Goal: Information Seeking & Learning: Learn about a topic

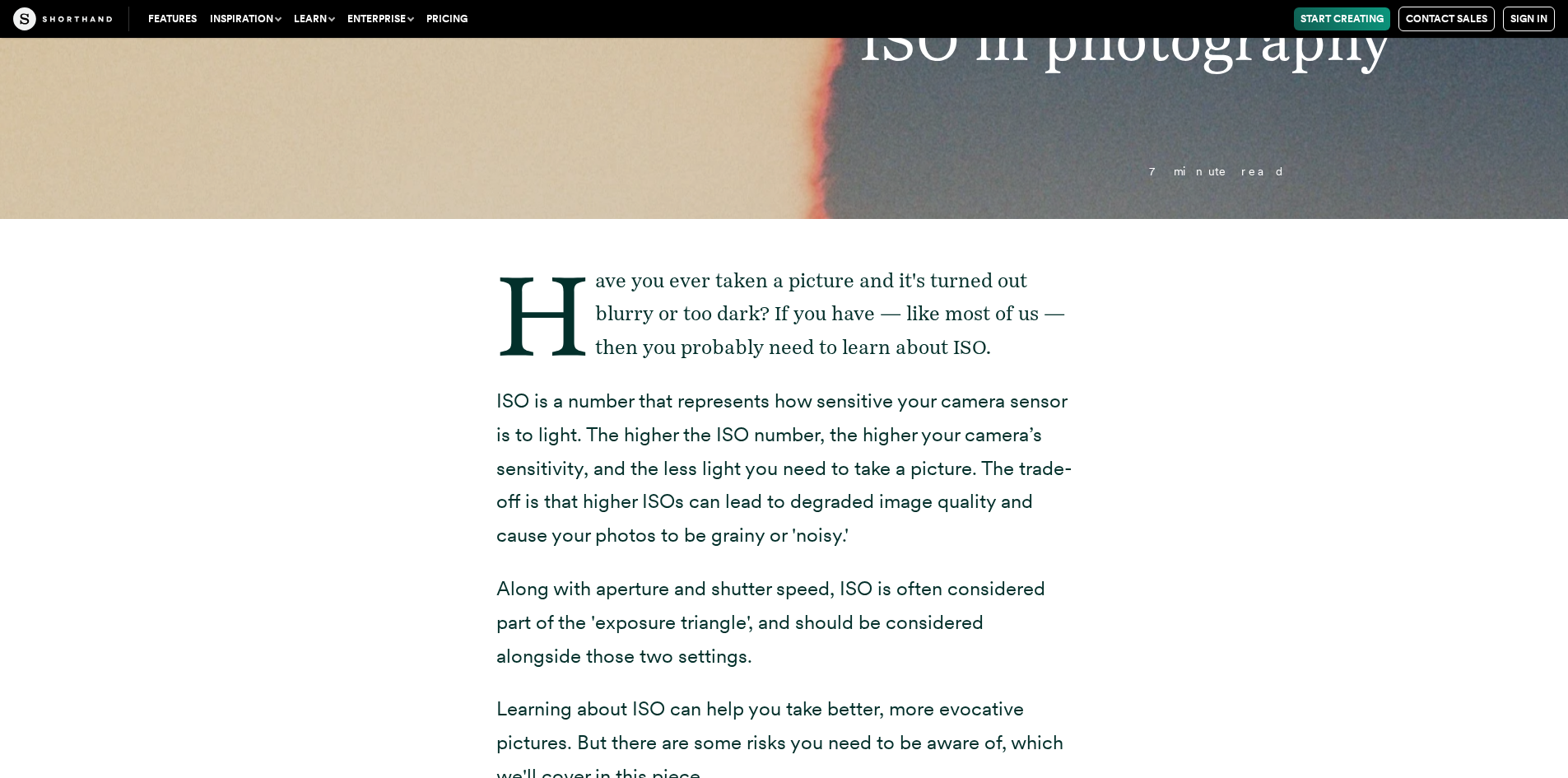
click at [825, 518] on p "ISO is a number that represents how sensitive your camera sensor is to light. T…" at bounding box center [784, 468] width 576 height 168
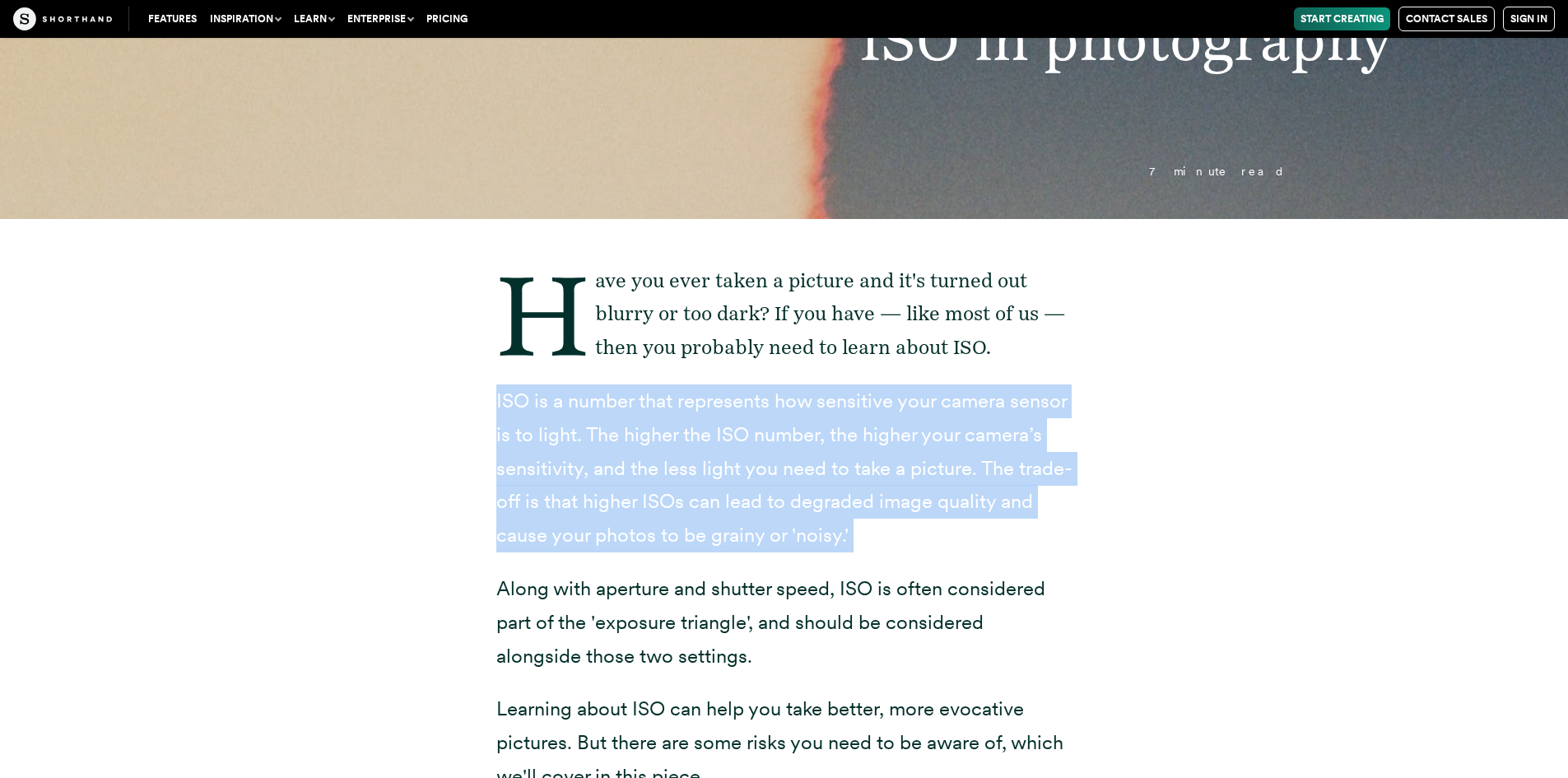
click at [1018, 515] on p "ISO is a number that represents how sensitive your camera sensor is to light. T…" at bounding box center [784, 468] width 576 height 168
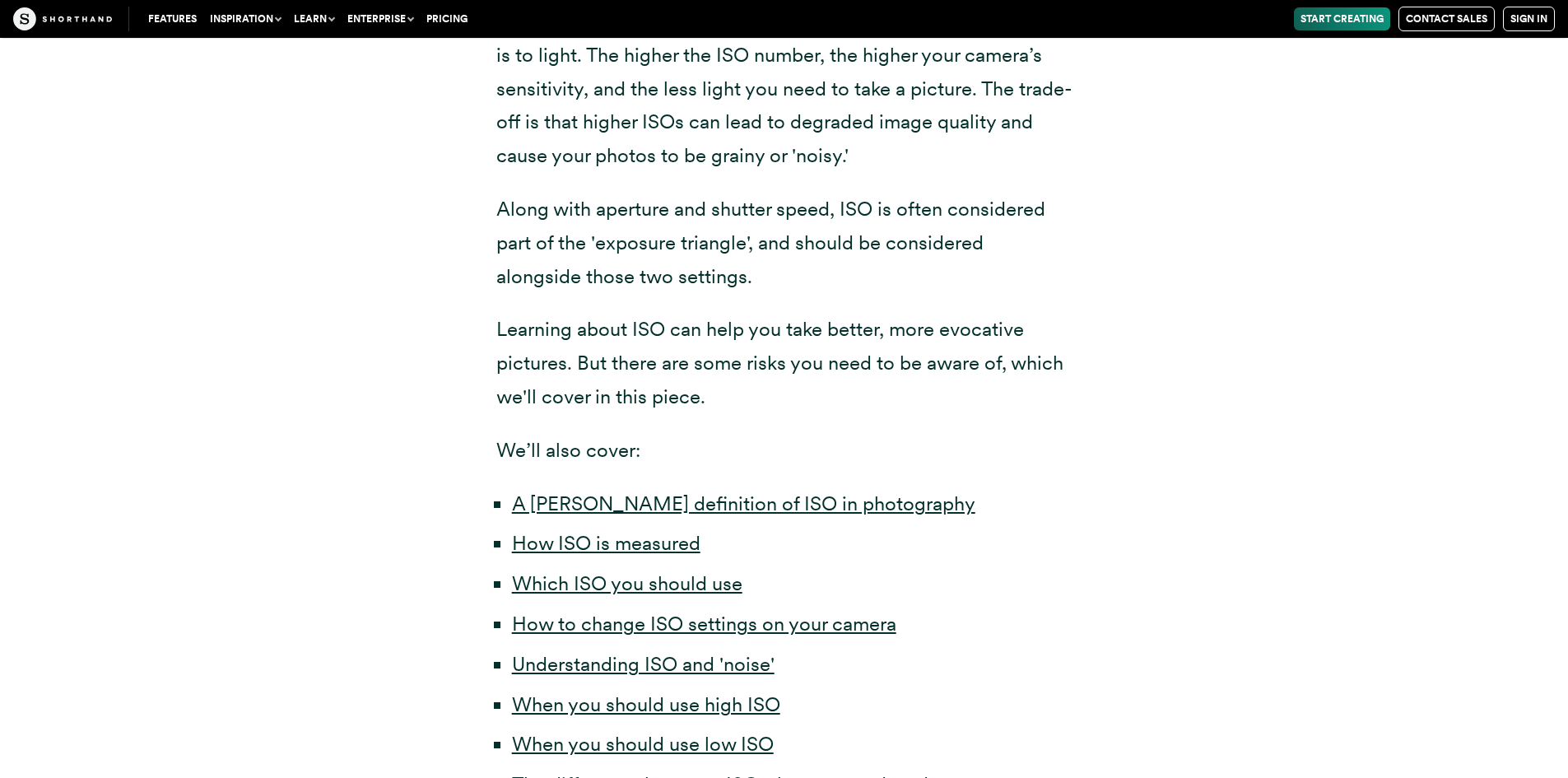
scroll to position [620, 0]
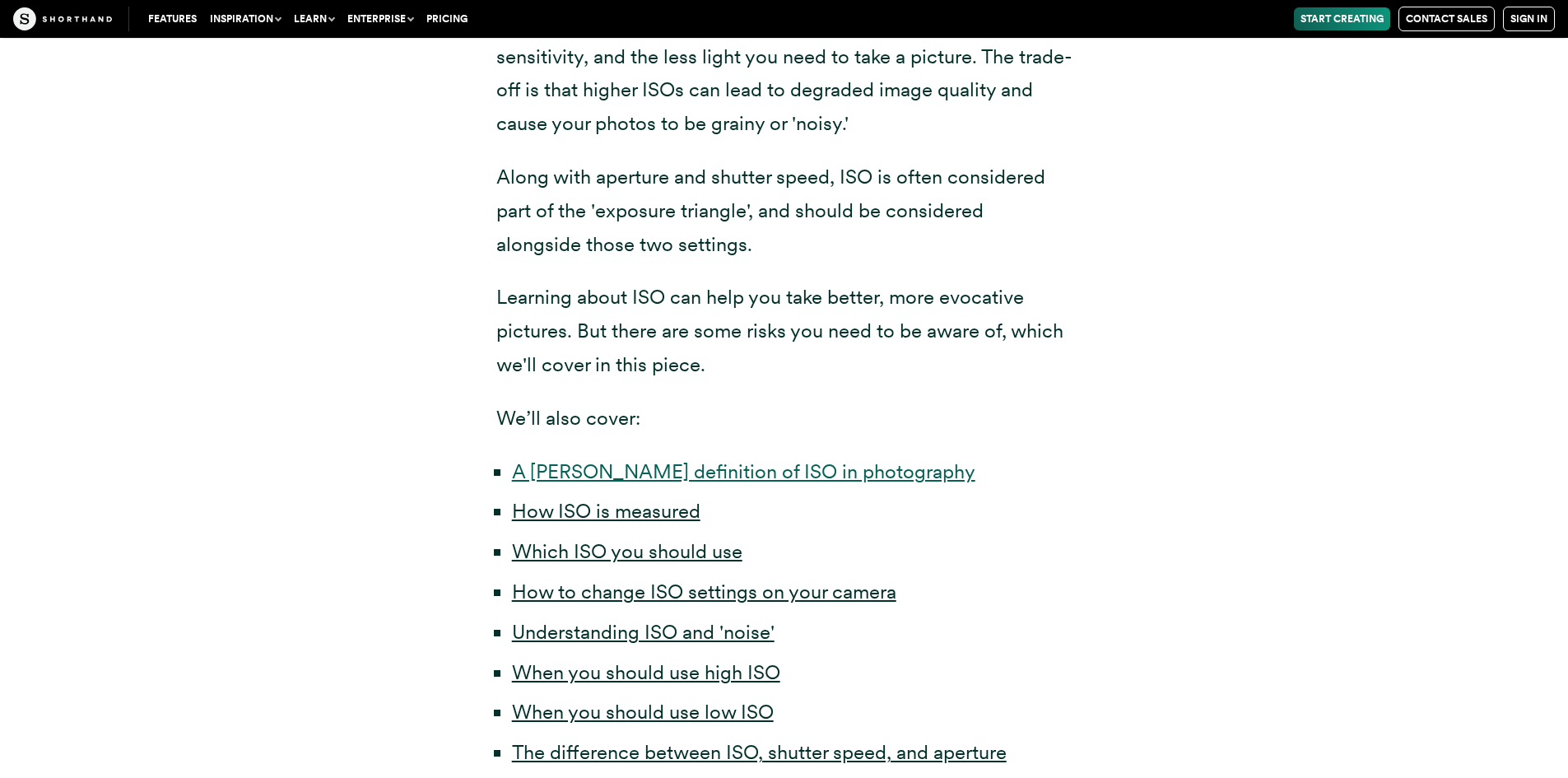
click at [648, 467] on link "A [PERSON_NAME] definition of ISO in photography" at bounding box center [744, 471] width 464 height 24
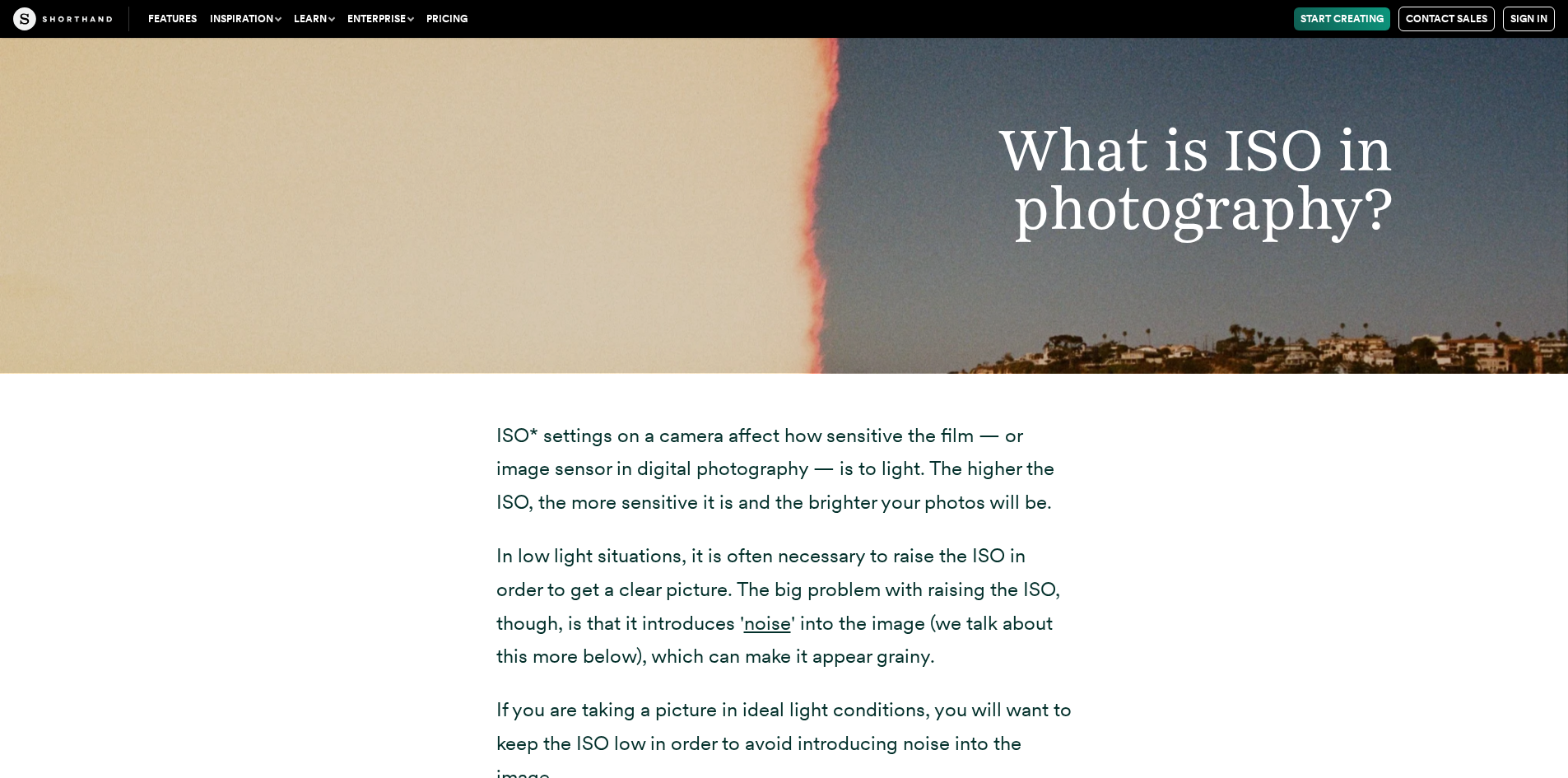
scroll to position [1939, 0]
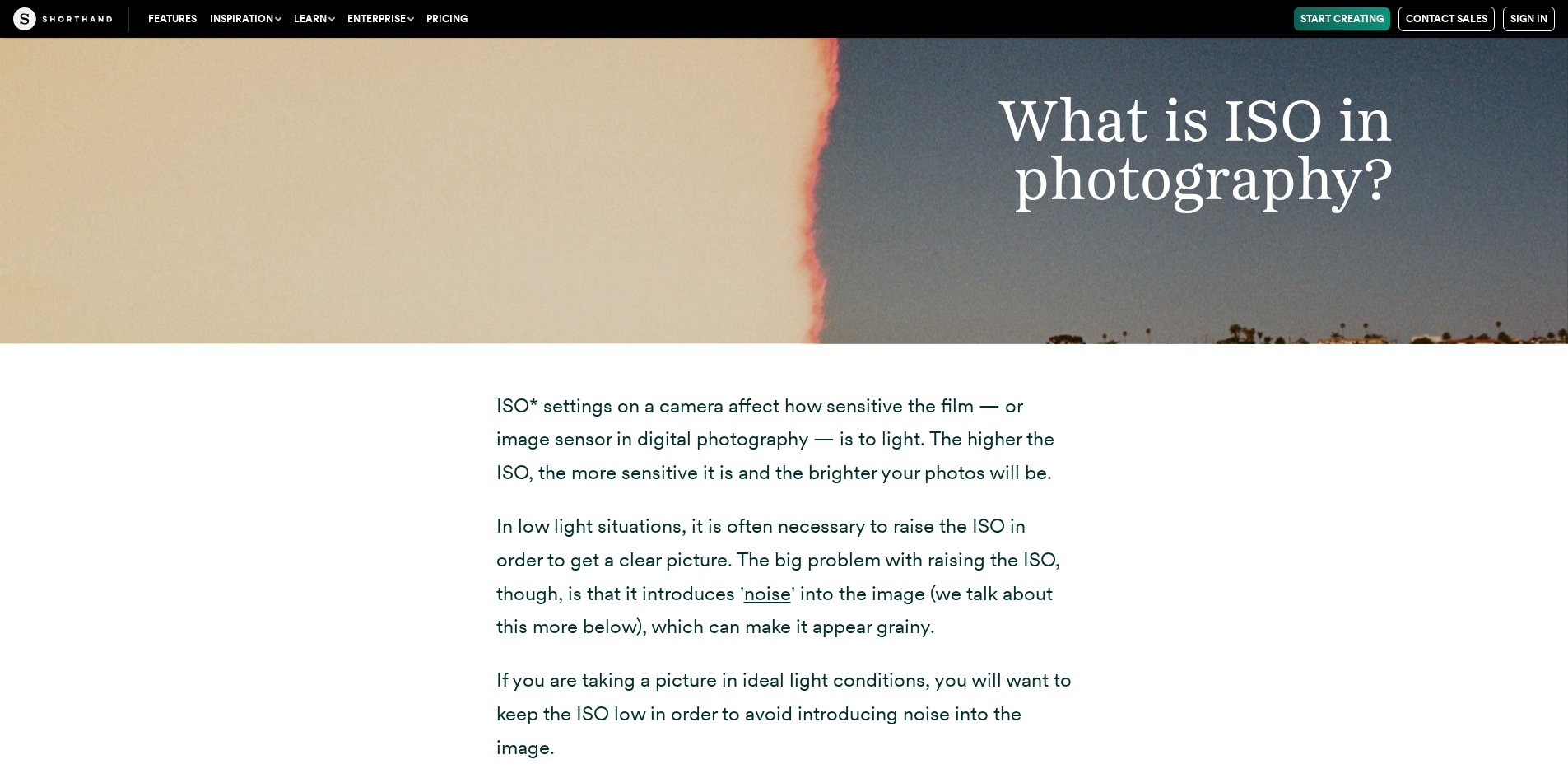
click at [1186, 430] on div "ISO* settings on a camera affect how sensitive the film — or image sensor in di…" at bounding box center [784, 733] width 1284 height 781
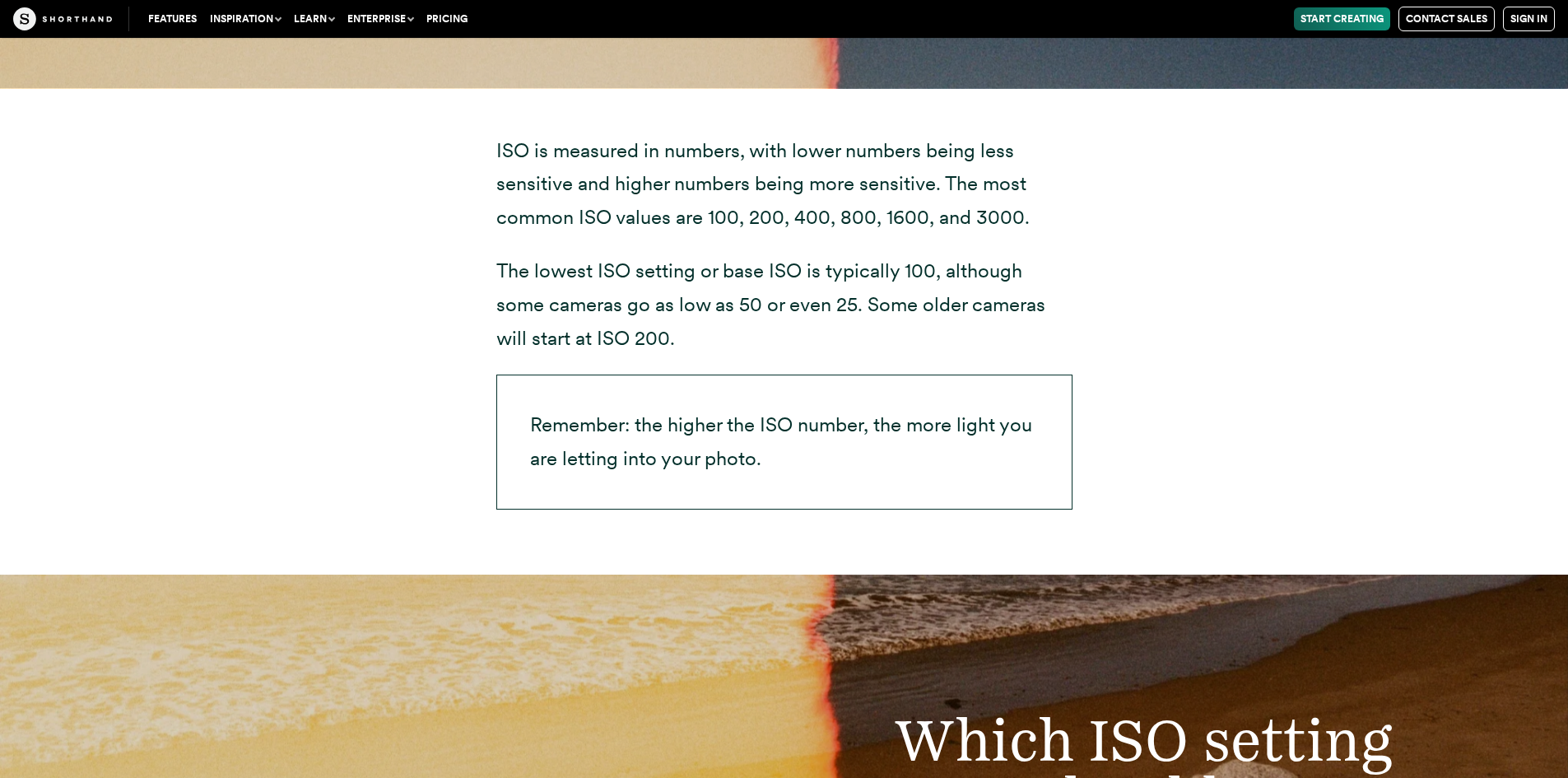
scroll to position [3833, 0]
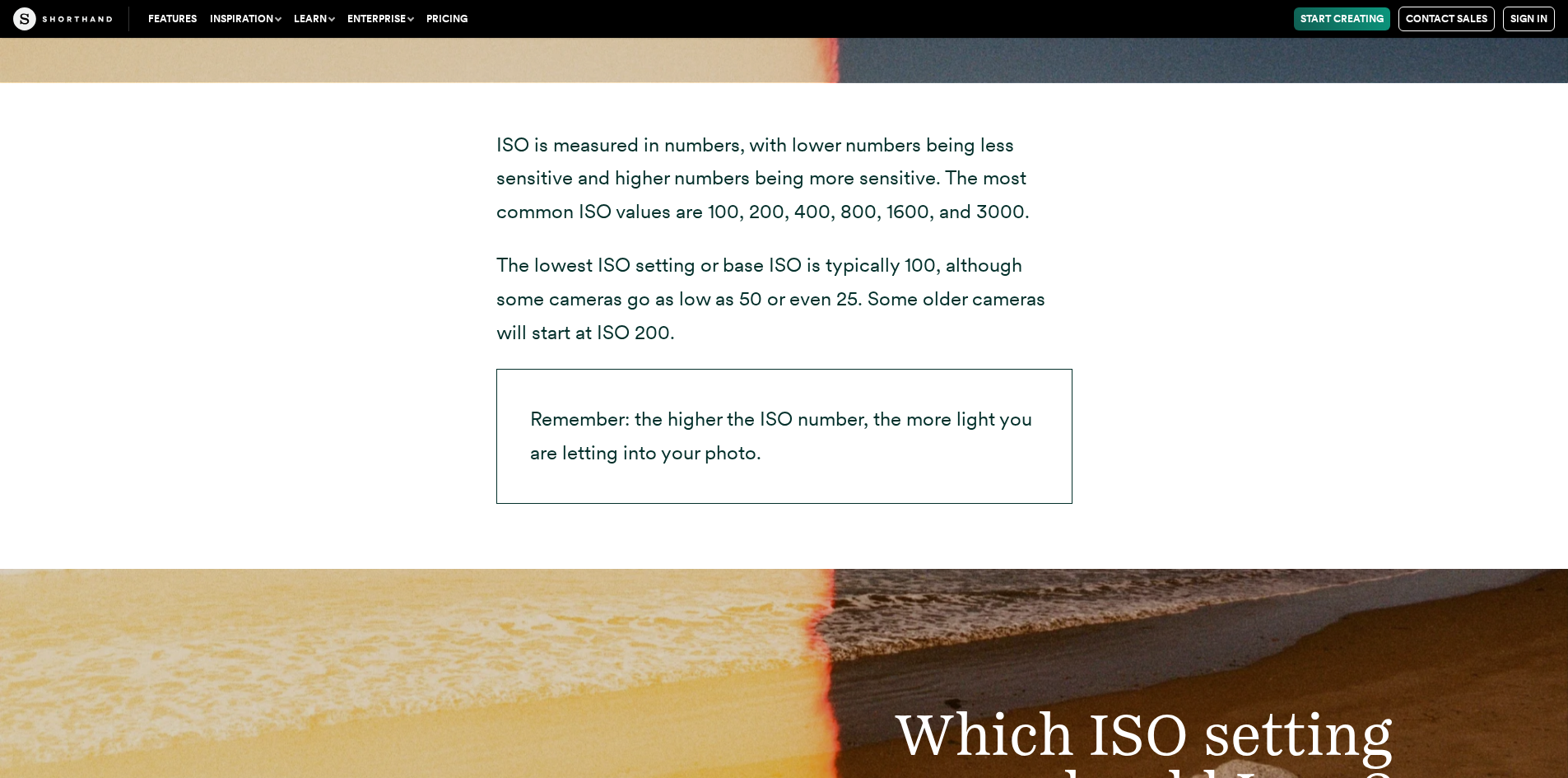
click at [619, 276] on p "The lowest ISO setting or base ISO is typically 100, although some cameras go a…" at bounding box center [784, 299] width 576 height 101
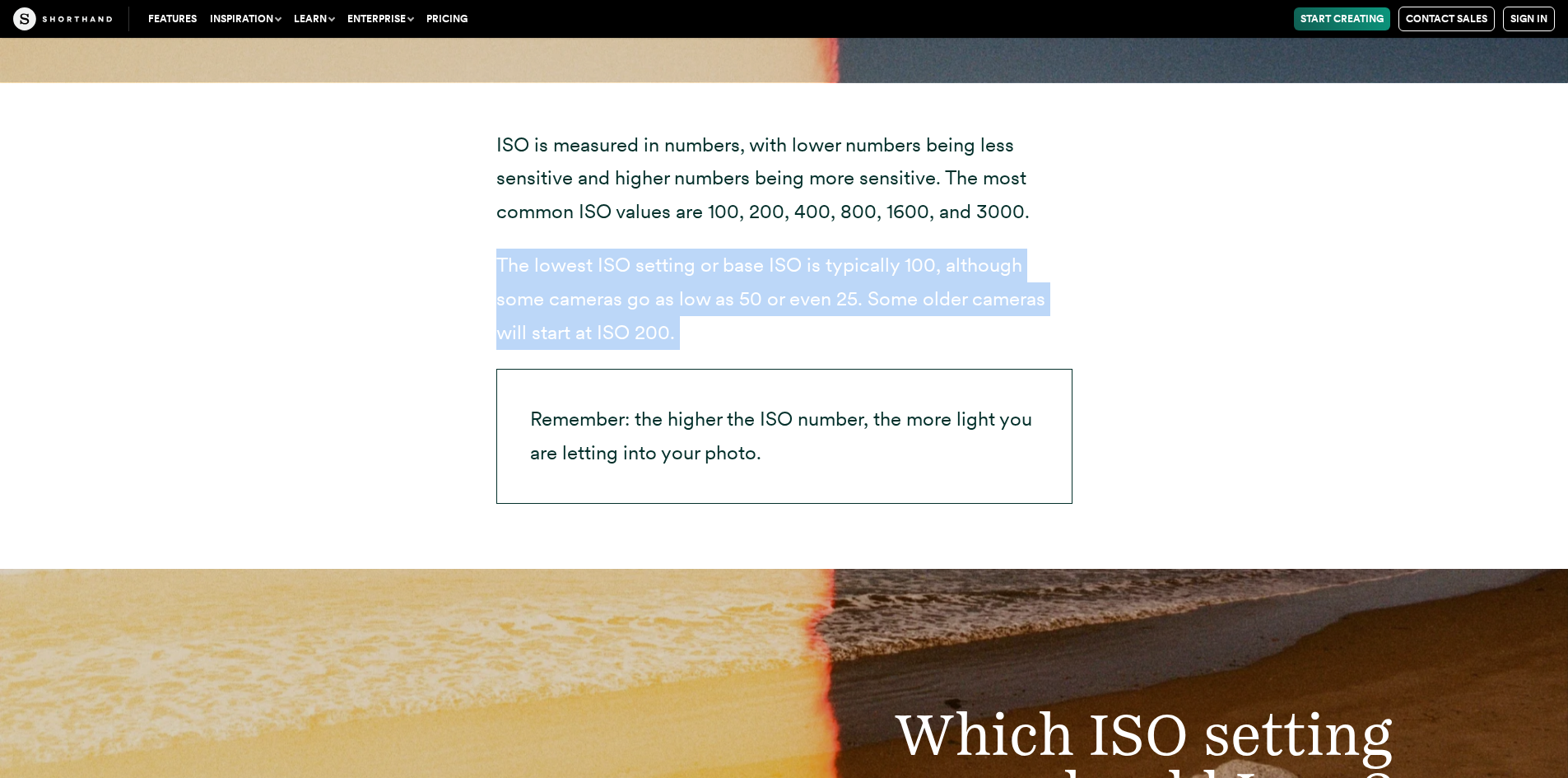
click at [619, 276] on p "The lowest ISO setting or base ISO is typically 100, although some cameras go a…" at bounding box center [784, 299] width 576 height 101
click at [700, 340] on p "The lowest ISO setting or base ISO is typically 100, although some cameras go a…" at bounding box center [784, 299] width 576 height 101
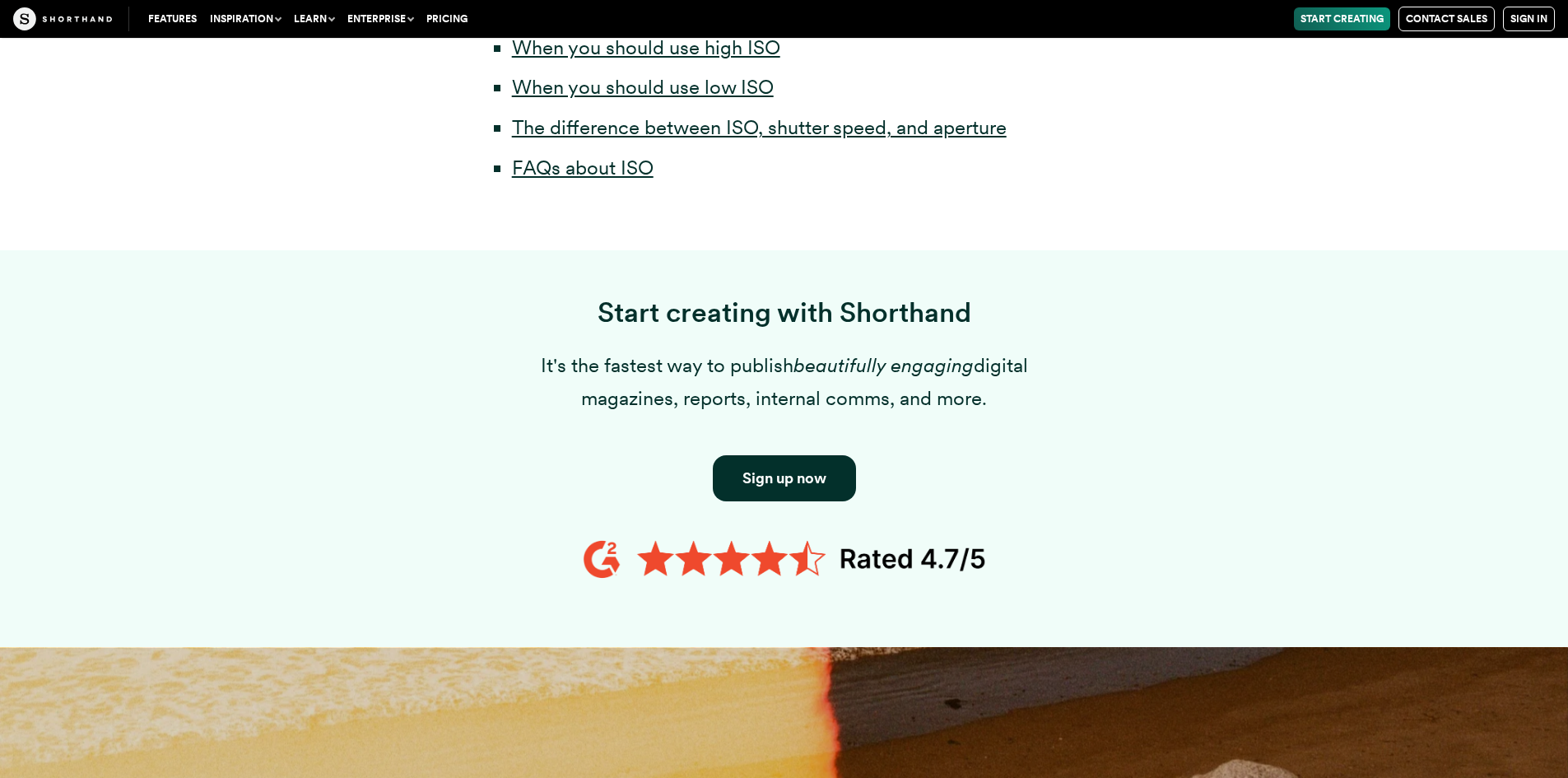
scroll to position [620, 0]
